Goal: Check status: Check status

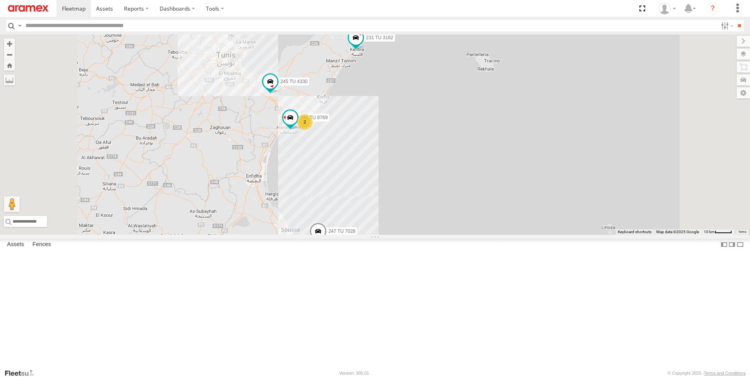
drag, startPoint x: 416, startPoint y: 126, endPoint x: 418, endPoint y: 132, distance: 6.1
click at [418, 132] on div "241 TU 2027 245 TU 4330 241 TU 8769 247 TU 7028 231 TU 3162 2" at bounding box center [375, 135] width 750 height 200
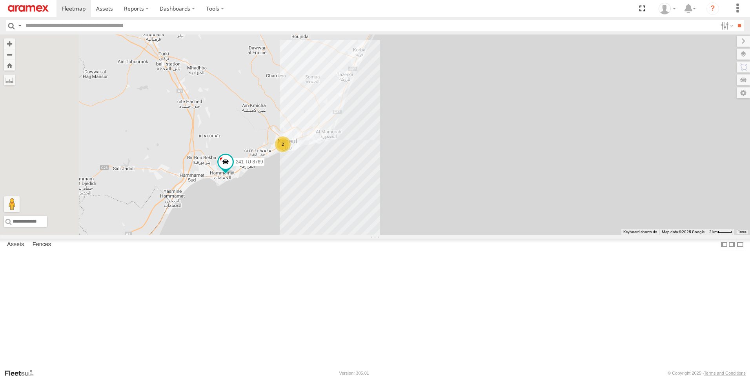
drag, startPoint x: 455, startPoint y: 182, endPoint x: 500, endPoint y: 253, distance: 83.4
click at [500, 235] on div "241 TU 2027 245 TU 4330 241 TU 8769 247 TU 7028 231 TU 3162 2" at bounding box center [375, 135] width 750 height 200
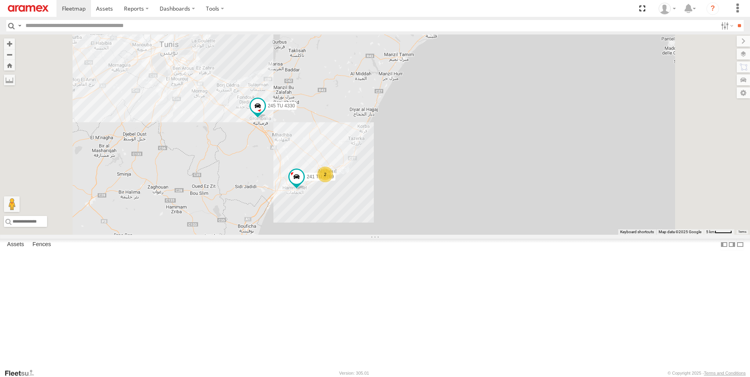
drag, startPoint x: 423, startPoint y: 124, endPoint x: 442, endPoint y: 166, distance: 46.0
click at [438, 178] on div "241 TU 2027 245 TU 4330 241 TU 8769 247 TU 7028 231 TU 3162 2" at bounding box center [375, 135] width 750 height 200
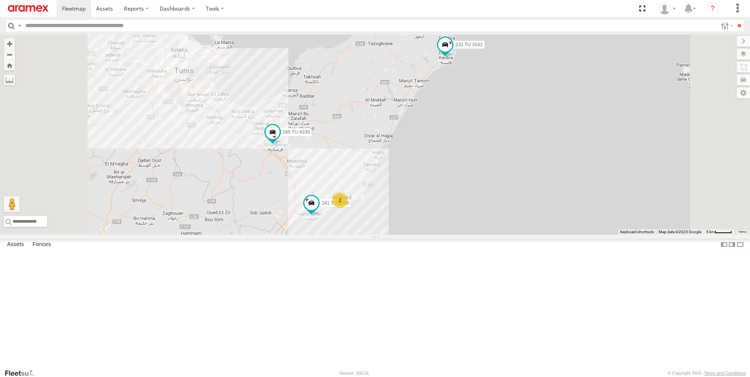
drag, startPoint x: 447, startPoint y: 147, endPoint x: 464, endPoint y: 174, distance: 31.3
click at [464, 174] on div "241 TU 2027 245 TU 4330 241 TU 8769 247 TU 7028 231 TU 3162 2" at bounding box center [375, 135] width 750 height 200
